Goal: Navigation & Orientation: Find specific page/section

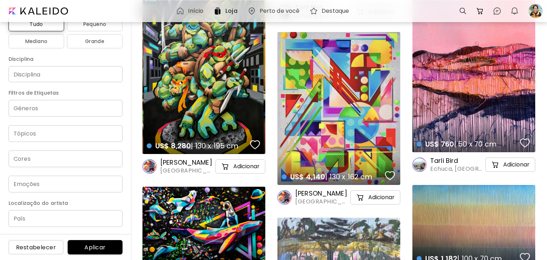
scroll to position [21266, 0]
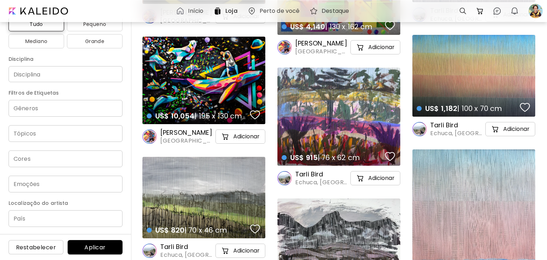
click at [335, 12] on h6 "Destaque" at bounding box center [334, 11] width 27 height 6
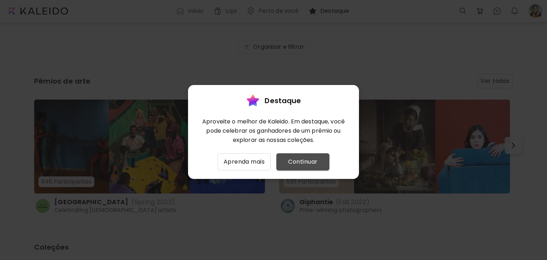
click at [323, 169] on button "Continuar" at bounding box center [302, 161] width 53 height 17
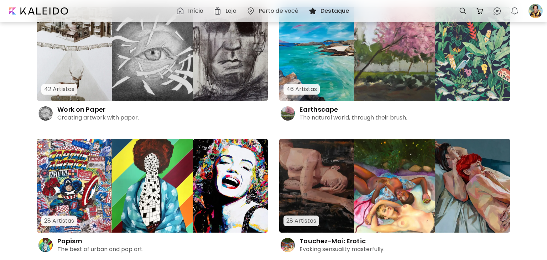
scroll to position [1551, 0]
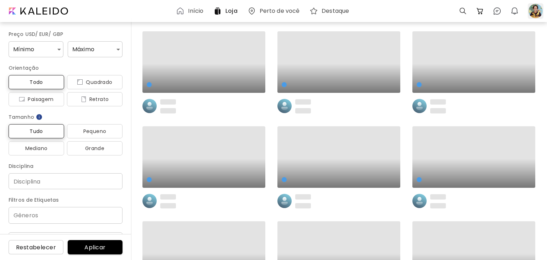
click at [533, 15] on div at bounding box center [535, 11] width 16 height 16
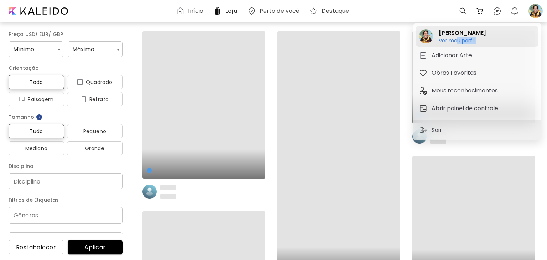
click at [456, 43] on div "Ver meu perfil Ver meu perfil" at bounding box center [461, 40] width 47 height 6
click at [456, 43] on div at bounding box center [273, 150] width 547 height 260
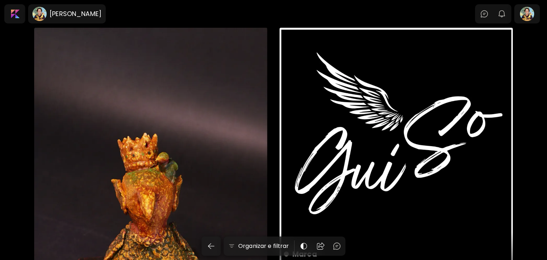
click at [167, 160] on div "Pássaro Rei US$ 200 | 15 x 25 cm" at bounding box center [150, 235] width 233 height 415
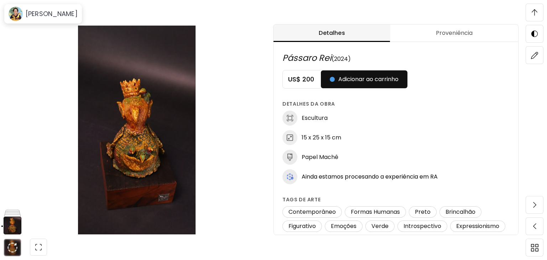
scroll to position [1, 0]
